Goal: Task Accomplishment & Management: Use online tool/utility

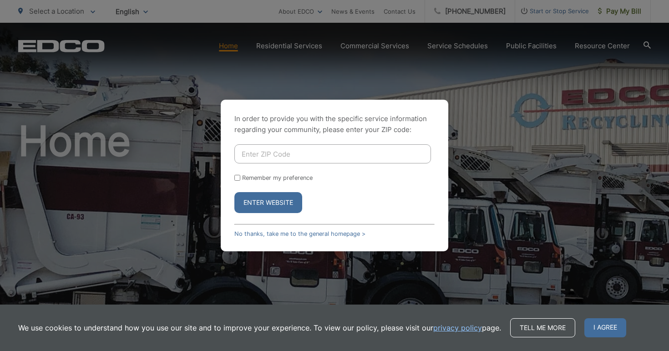
click at [257, 157] on input "Enter ZIP Code" at bounding box center [332, 153] width 197 height 19
type input "92064"
click at [236, 178] on input "Remember my preference" at bounding box center [237, 178] width 6 height 6
checkbox input "true"
click at [258, 201] on button "Enter Website" at bounding box center [268, 202] width 68 height 21
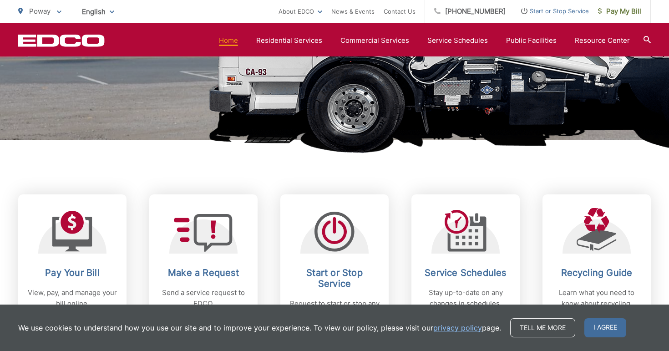
scroll to position [200, 0]
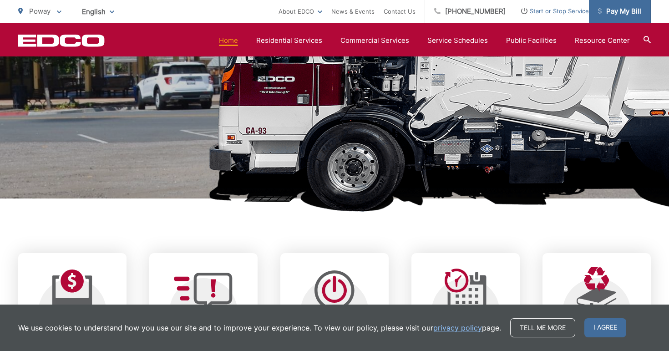
click at [617, 12] on span "Pay My Bill" at bounding box center [619, 11] width 43 height 11
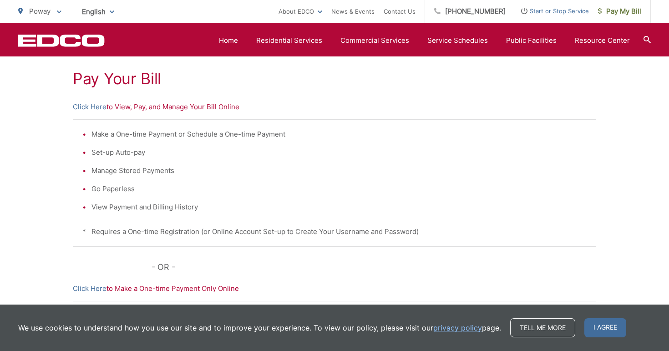
scroll to position [100, 0]
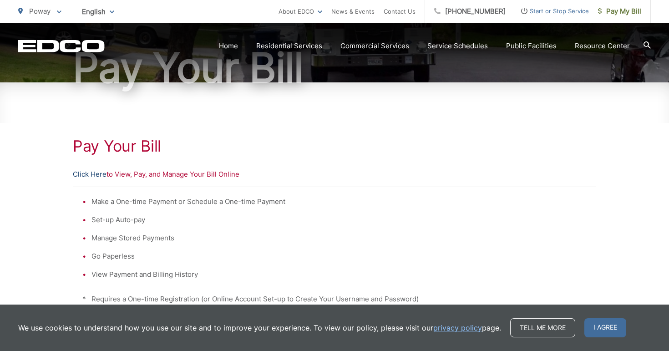
click at [81, 172] on link "Click Here" at bounding box center [90, 174] width 34 height 11
